Goal: Use online tool/utility: Utilize a website feature to perform a specific function

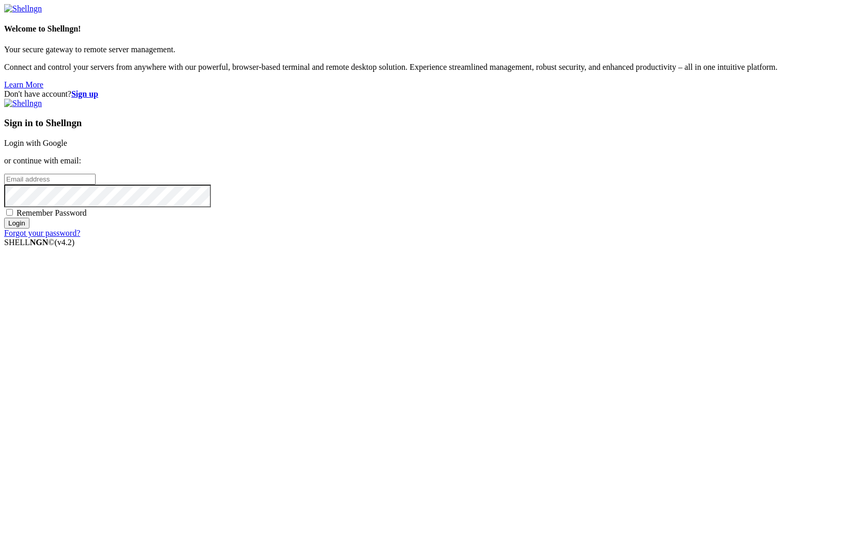
type input "[PERSON_NAME][EMAIL_ADDRESS][DOMAIN_NAME]"
click at [29, 229] on input "Login" at bounding box center [16, 223] width 25 height 11
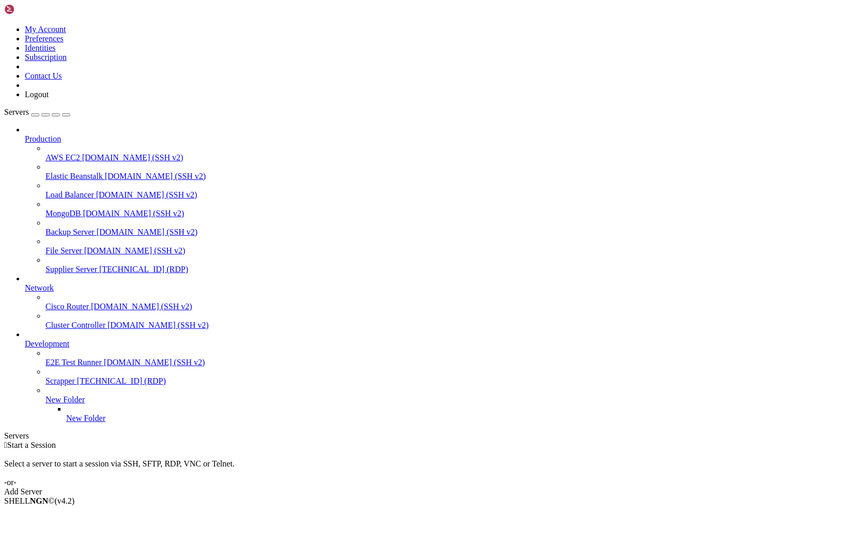
click at [99, 265] on span "[TECHNICAL_ID] (RDP)" at bounding box center [143, 269] width 89 height 9
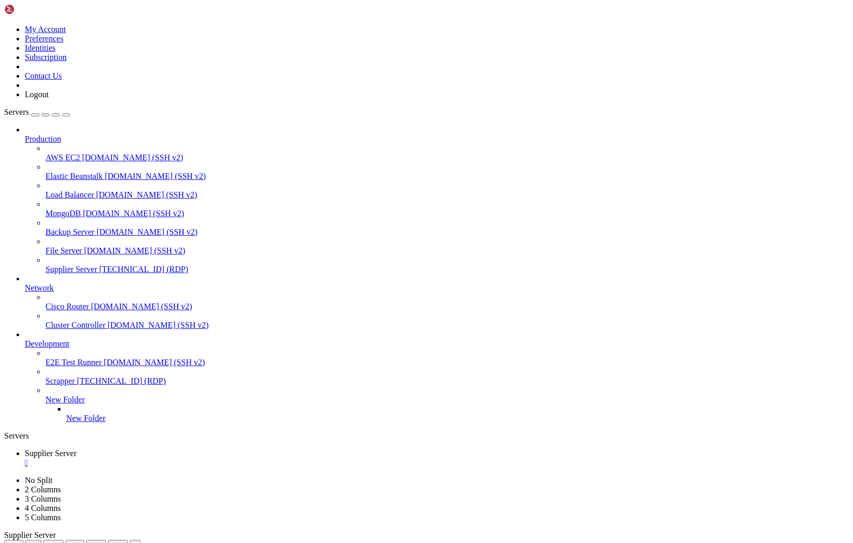
drag, startPoint x: 122, startPoint y: 787, endPoint x: 81, endPoint y: 777, distance: 41.6
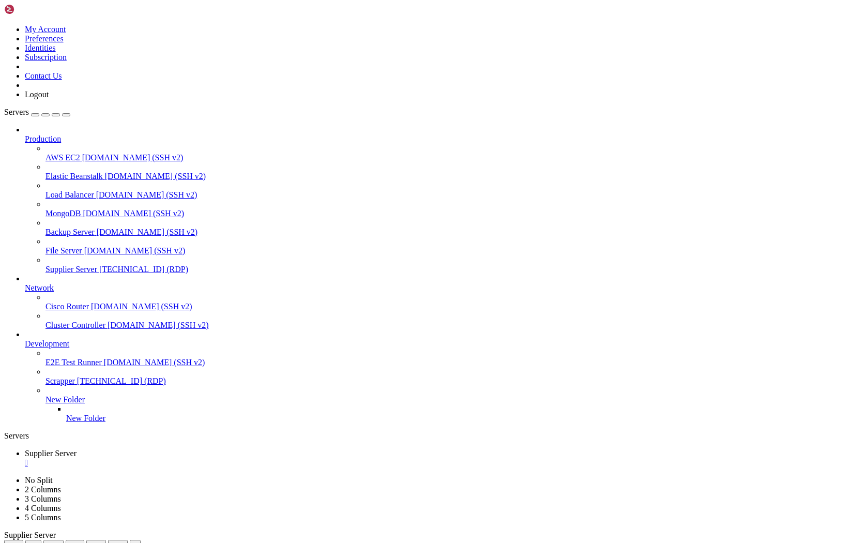
drag, startPoint x: 117, startPoint y: 780, endPoint x: 142, endPoint y: 788, distance: 25.7
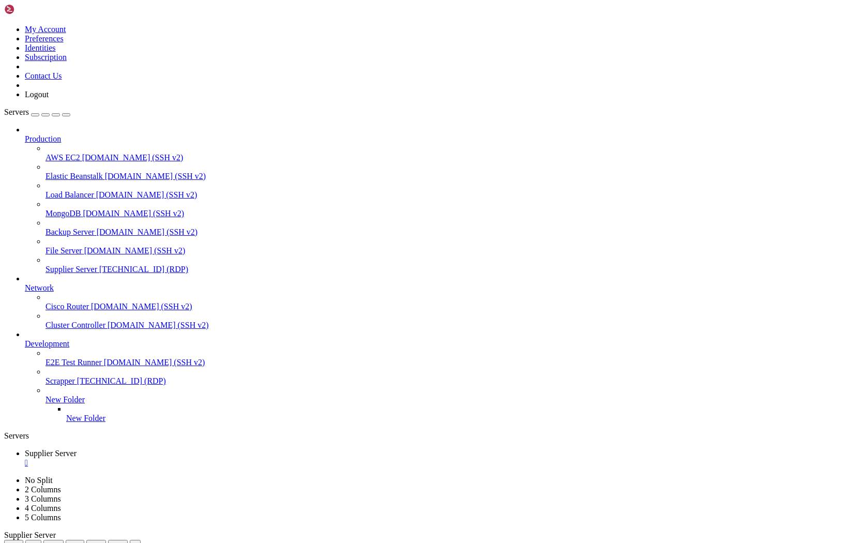
drag, startPoint x: 728, startPoint y: 672, endPoint x: 721, endPoint y: 814, distance: 142.9
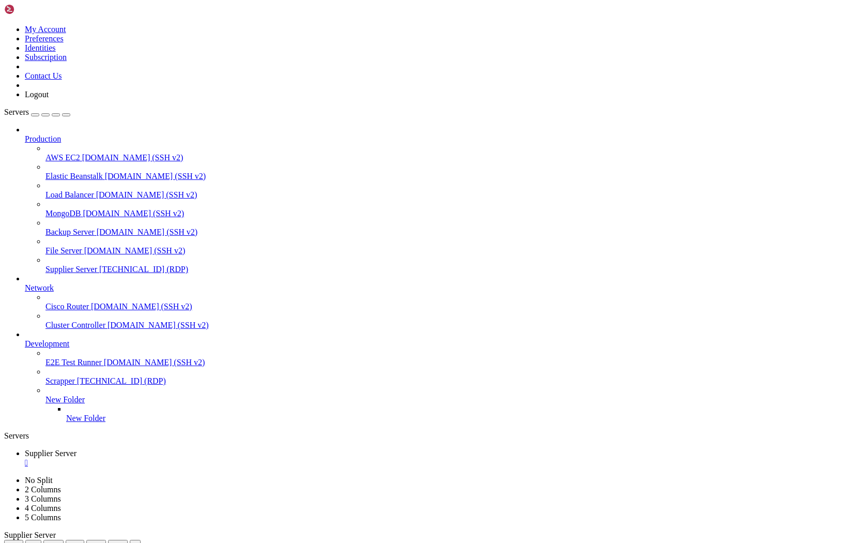
drag, startPoint x: 275, startPoint y: 816, endPoint x: 201, endPoint y: 813, distance: 74.0
